Goal: Find contact information: Find contact information

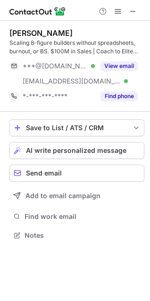
scroll to position [229, 150]
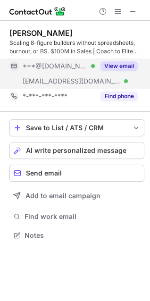
click at [131, 64] on button "View email" at bounding box center [118, 65] width 37 height 9
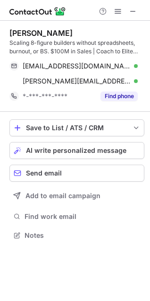
scroll to position [229, 150]
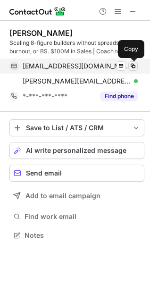
click at [132, 66] on span at bounding box center [133, 66] width 8 height 8
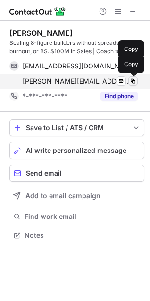
click at [134, 81] on span at bounding box center [133, 81] width 8 height 8
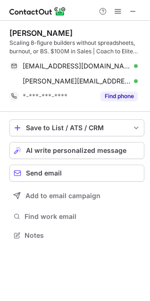
scroll to position [229, 150]
